Goal: Task Accomplishment & Management: Manage account settings

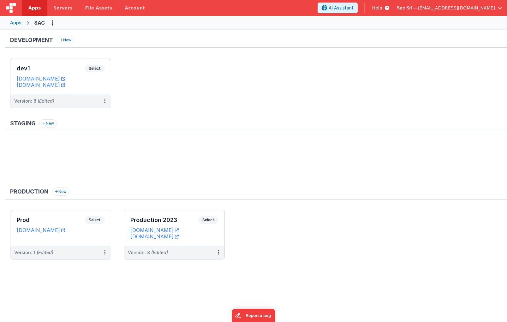
click at [485, 7] on span "[EMAIL_ADDRESS][DOMAIN_NAME]" at bounding box center [455, 8] width 77 height 6
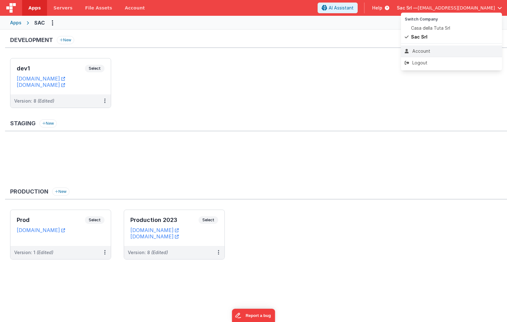
click at [441, 52] on div "Account" at bounding box center [450, 51] width 93 height 6
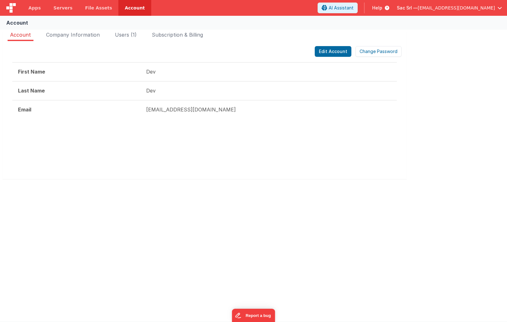
click at [480, 9] on span "[EMAIL_ADDRESS][DOMAIN_NAME]" at bounding box center [455, 8] width 77 height 6
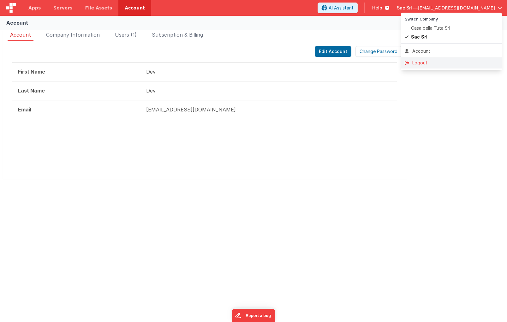
click at [446, 61] on div "Logout" at bounding box center [450, 63] width 93 height 6
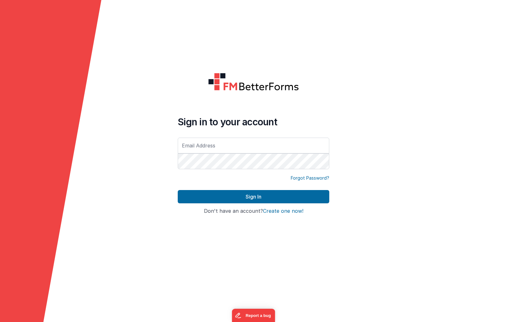
click at [245, 143] on input "text" at bounding box center [253, 146] width 151 height 16
click at [0, 322] on com-1password-button at bounding box center [0, 322] width 0 height 0
type input "[EMAIL_ADDRESS][DOMAIN_NAME]"
